Goal: Task Accomplishment & Management: Manage account settings

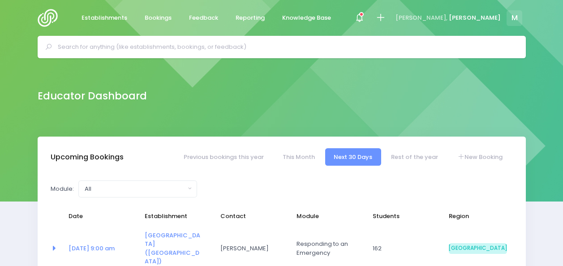
select select "5"
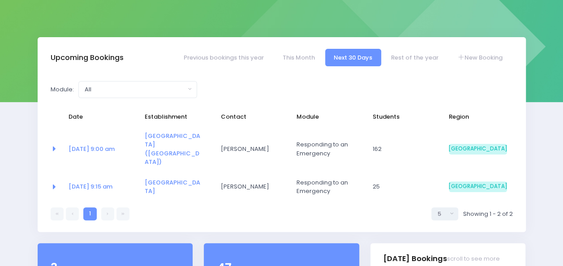
scroll to position [100, 0]
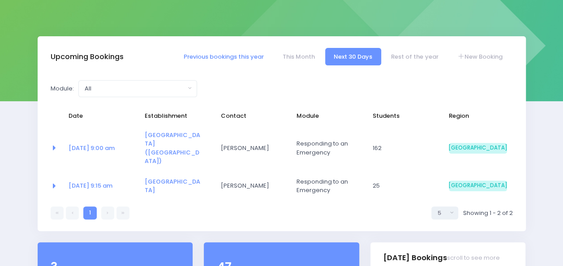
click at [242, 54] on link "Previous bookings this year" at bounding box center [224, 56] width 98 height 17
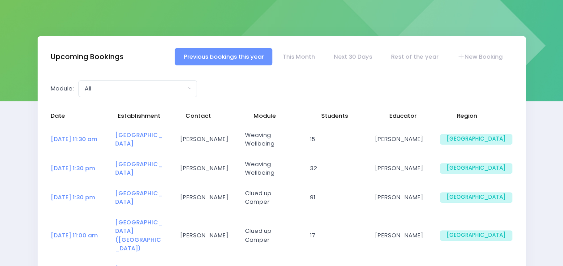
select select "5"
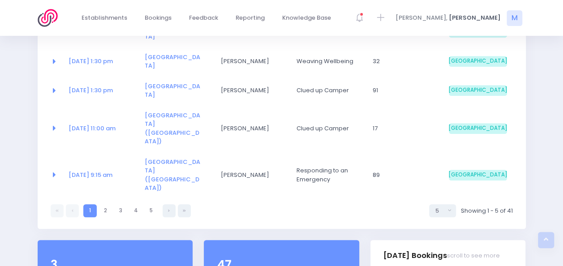
scroll to position [214, 0]
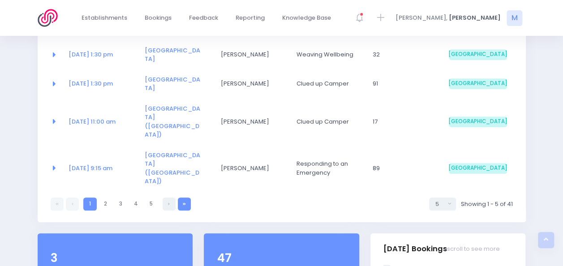
click at [185, 204] on icon at bounding box center [184, 204] width 3 height 0
select select "5"
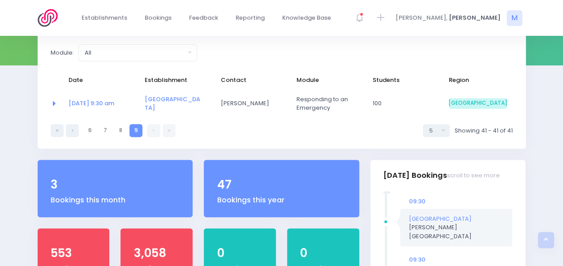
scroll to position [135, 0]
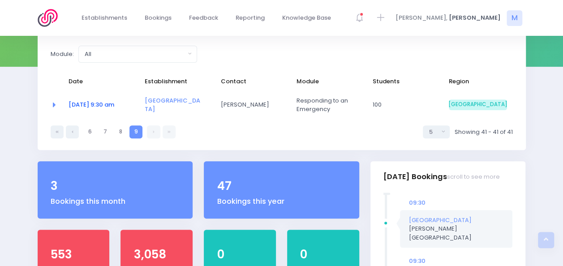
click at [92, 107] on link "11 Aug at 9:30 am" at bounding box center [92, 104] width 46 height 9
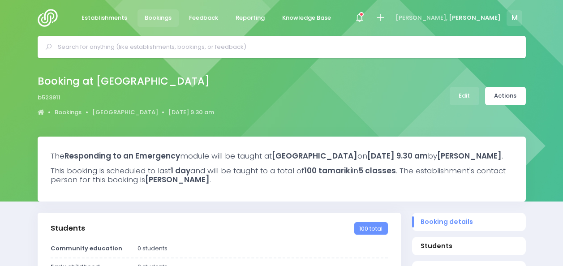
select select "5"
click at [466, 90] on link "Edit" at bounding box center [465, 96] width 30 height 18
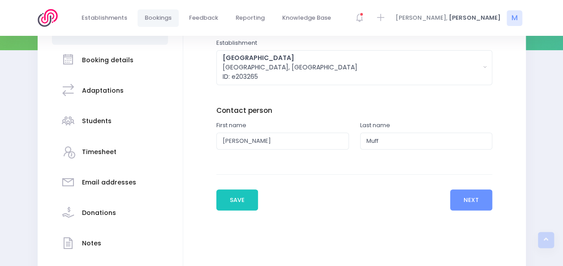
scroll to position [155, 0]
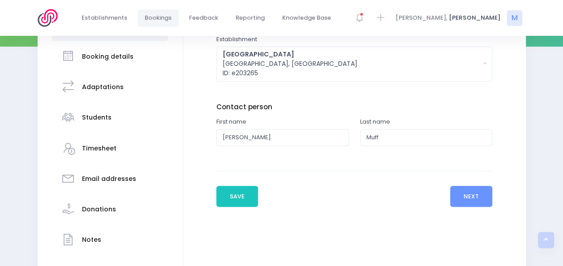
click at [104, 116] on h3 "Students" at bounding box center [97, 118] width 30 height 8
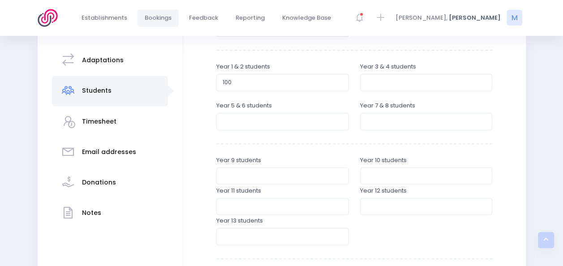
scroll to position [182, 0]
click at [269, 104] on label "Year 5 & 6 students" at bounding box center [244, 105] width 56 height 9
drag, startPoint x: 253, startPoint y: 83, endPoint x: 150, endPoint y: 88, distance: 103.6
click at [150, 88] on div "Establishment and contact details Booking details Adaptations" at bounding box center [282, 172] width 488 height 436
type input "85"
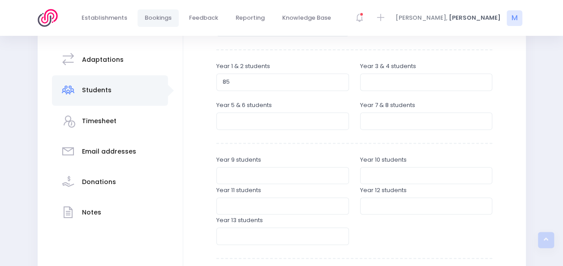
click at [79, 128] on div "Timesheet" at bounding box center [110, 121] width 99 height 22
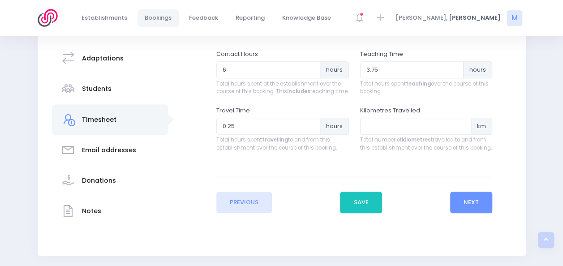
scroll to position [177, 0]
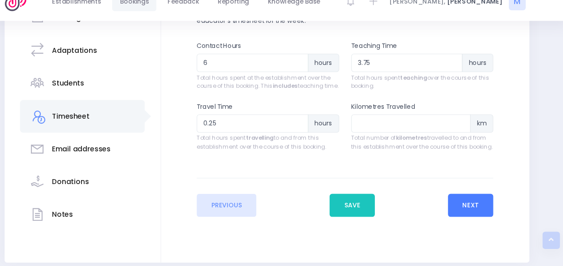
click at [477, 216] on button "Next" at bounding box center [471, 208] width 43 height 22
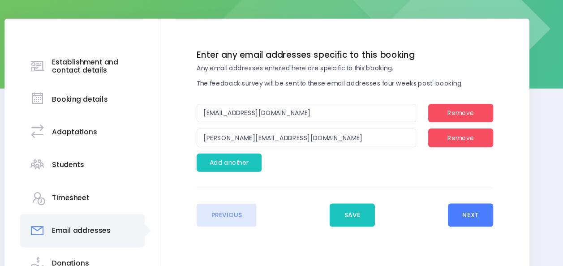
scroll to position [103, 0]
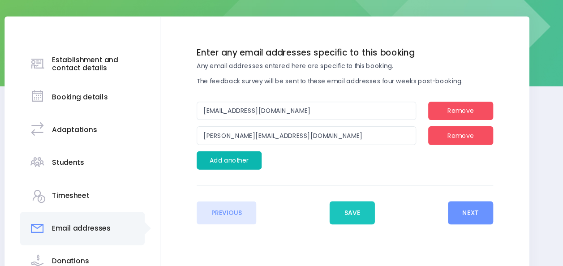
click at [260, 167] on button "Add another" at bounding box center [246, 167] width 60 height 17
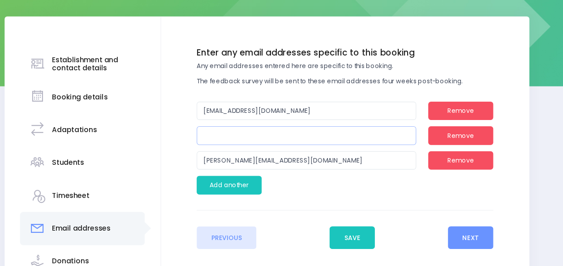
click at [245, 147] on input "email" at bounding box center [318, 144] width 204 height 17
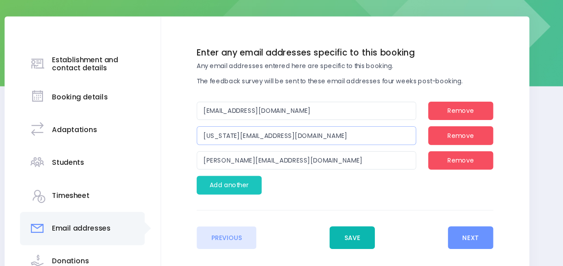
type input "[US_STATE][EMAIL_ADDRESS][DOMAIN_NAME]"
click at [355, 235] on button "Save" at bounding box center [361, 240] width 42 height 22
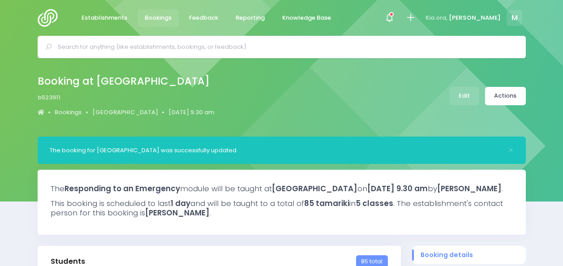
select select "5"
